Goal: Task Accomplishment & Management: Use online tool/utility

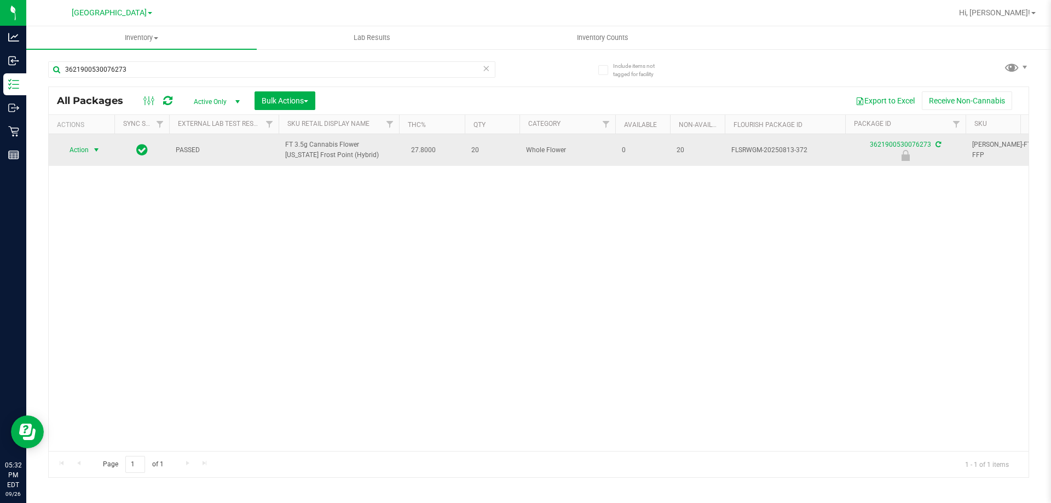
type input "3621900530076273"
click at [82, 147] on span "Action" at bounding box center [75, 149] width 30 height 15
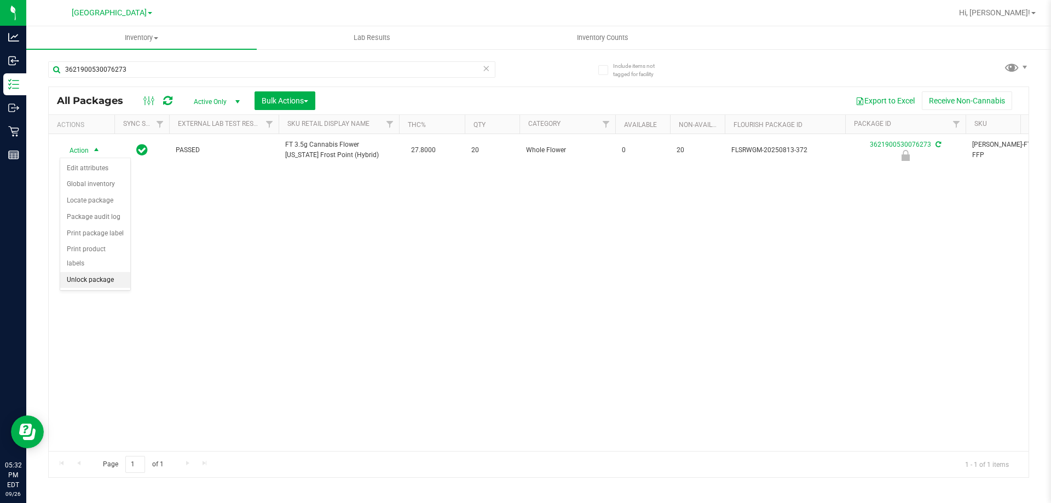
click at [107, 272] on li "Unlock package" at bounding box center [95, 280] width 70 height 16
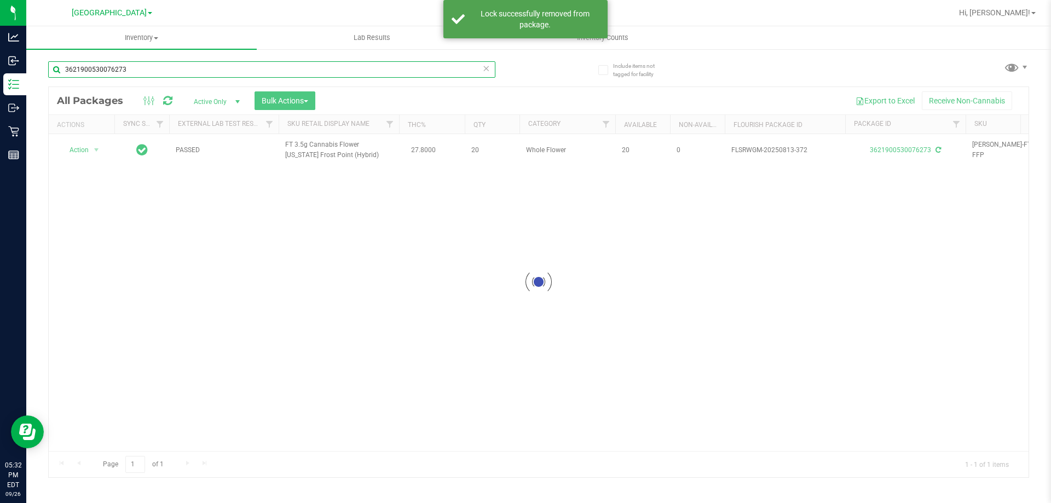
click at [142, 67] on input "3621900530076273" at bounding box center [271, 69] width 447 height 16
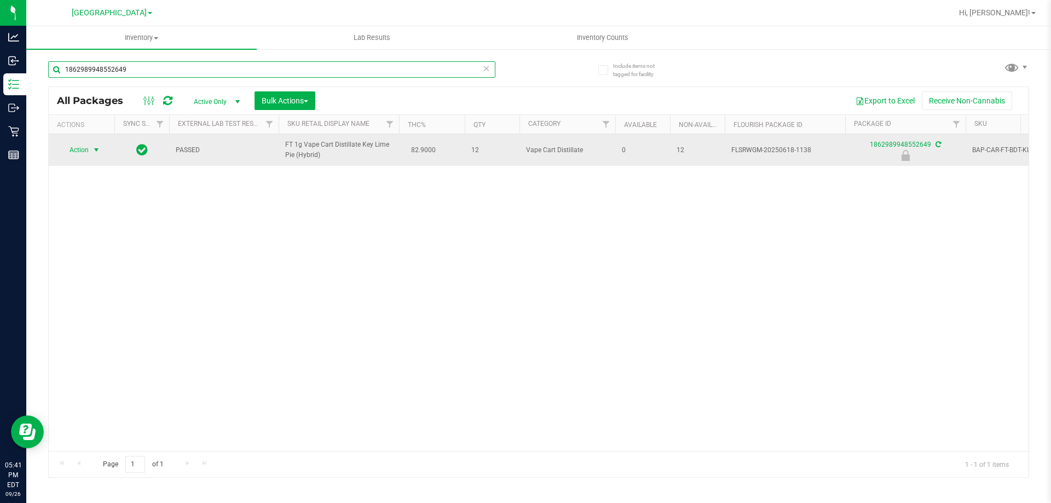
type input "1862989948552649"
click at [95, 152] on span "select" at bounding box center [96, 150] width 9 height 9
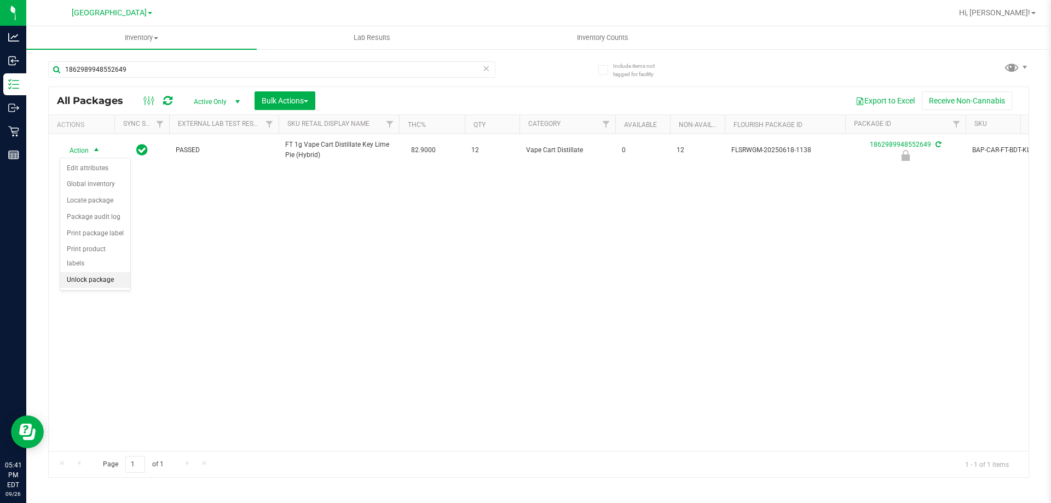
click at [105, 272] on li "Unlock package" at bounding box center [95, 280] width 70 height 16
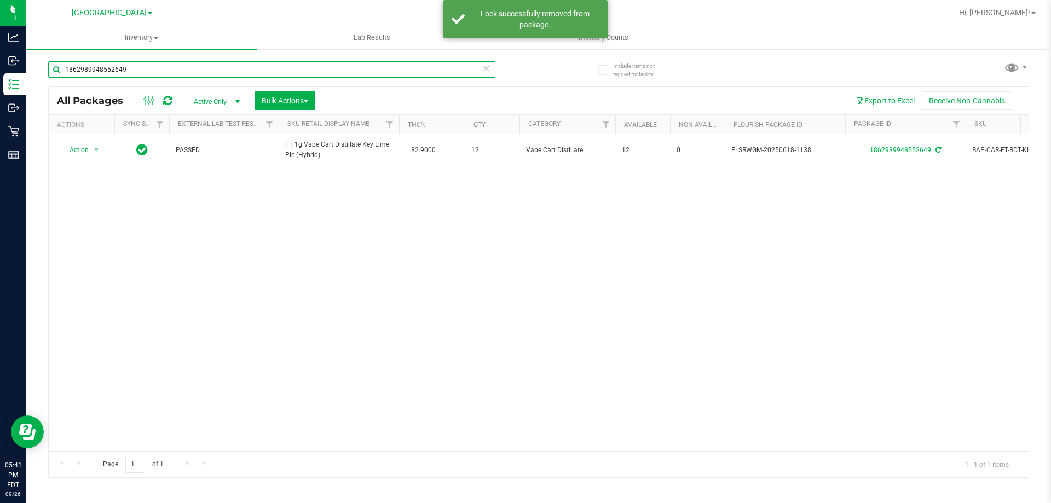
click at [211, 65] on input "1862989948552649" at bounding box center [271, 69] width 447 height 16
